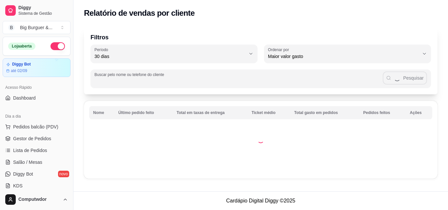
select select "30"
select select "HIGHEST_TOTAL_SPENT_WITH_ORDERS"
select select "30"
select select "HIGHEST_TOTAL_SPENT_WITH_ORDERS"
click at [47, 151] on link "Lista de Pedidos" at bounding box center [37, 150] width 68 height 11
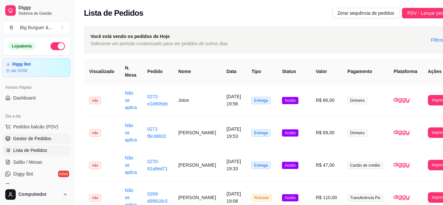
click at [43, 137] on span "Gestor de Pedidos" at bounding box center [32, 139] width 38 height 7
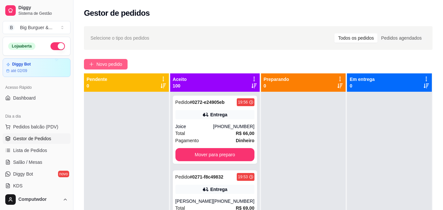
click at [116, 60] on button "Novo pedido" at bounding box center [106, 64] width 44 height 11
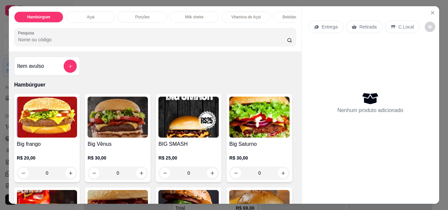
click at [57, 113] on img at bounding box center [47, 117] width 60 height 41
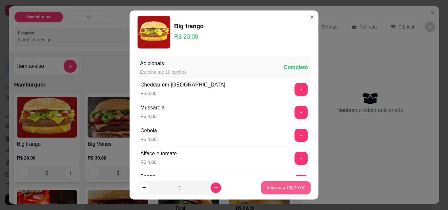
click at [269, 186] on p "Adicionar R$ 20,00" at bounding box center [285, 188] width 39 height 7
type input "1"
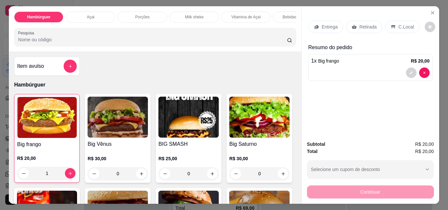
click at [324, 24] on p "Entrega" at bounding box center [330, 27] width 16 height 7
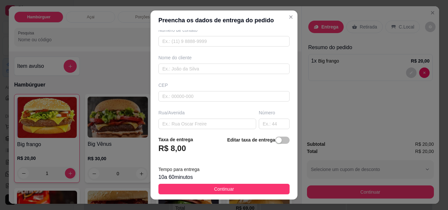
scroll to position [66, 0]
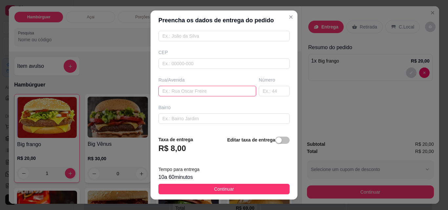
click at [202, 88] on input "text" at bounding box center [207, 91] width 98 height 11
paste input "Rua Ricardo aquino 19 bairro São Lucas"
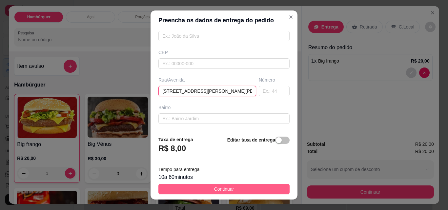
type input "Rua Ricardo aquino 19 bairro São Lucas"
click at [251, 186] on button "Continuar" at bounding box center [223, 189] width 131 height 11
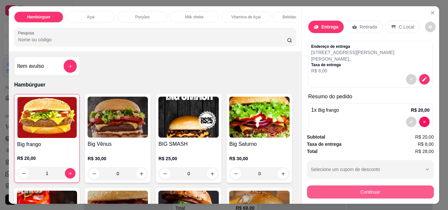
click at [377, 186] on button "Continuar" at bounding box center [370, 192] width 127 height 13
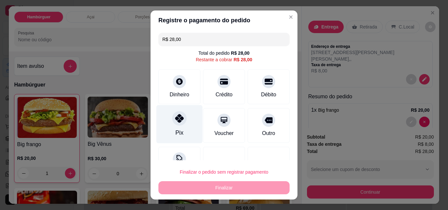
click at [178, 121] on icon at bounding box center [179, 118] width 9 height 9
type input "R$ 0,00"
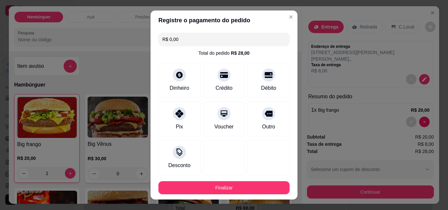
click at [238, 198] on footer "Finalizar" at bounding box center [224, 188] width 147 height 24
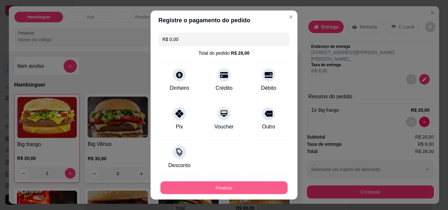
click at [241, 185] on button "Finalizar" at bounding box center [223, 188] width 127 height 13
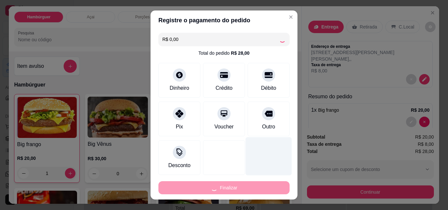
type input "0"
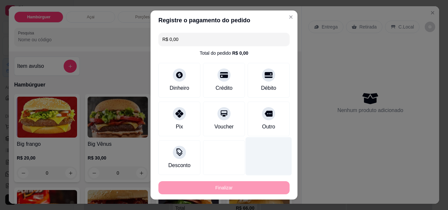
type input "-R$ 28,00"
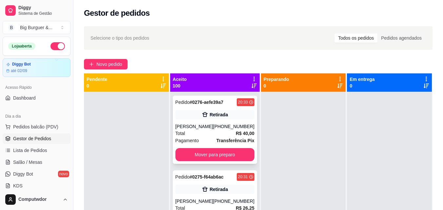
click at [230, 130] on div "(11) 98016-2650" at bounding box center [233, 126] width 41 height 7
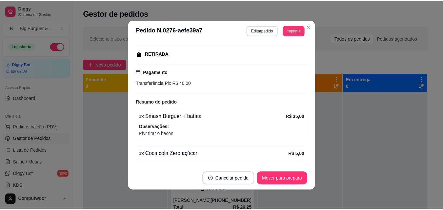
scroll to position [98, 0]
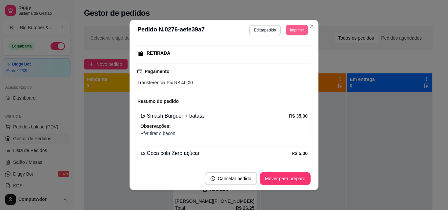
click at [296, 28] on button "Imprimir" at bounding box center [297, 30] width 22 height 11
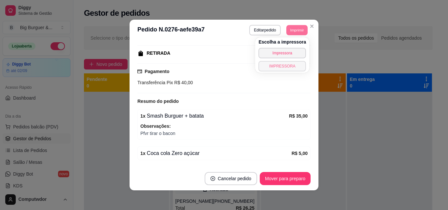
click at [294, 66] on button "IMPRESSORA" at bounding box center [283, 66] width 48 height 11
